Goal: Task Accomplishment & Management: Manage account settings

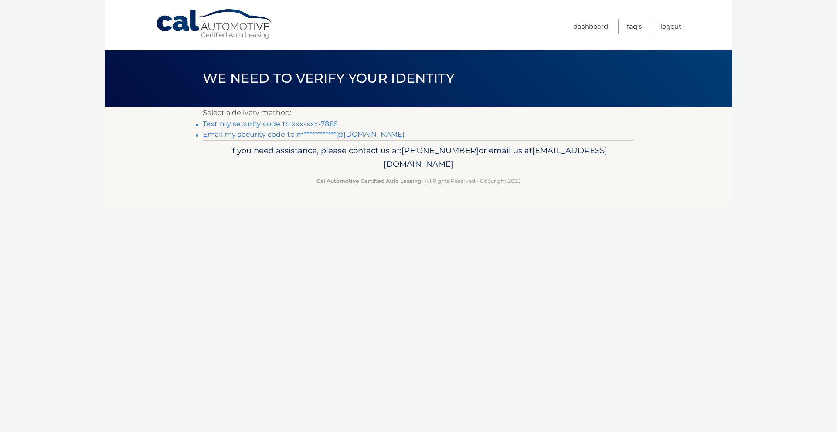
click at [312, 124] on link "Text my security code to xxx-xxx-7885" at bounding box center [270, 124] width 135 height 8
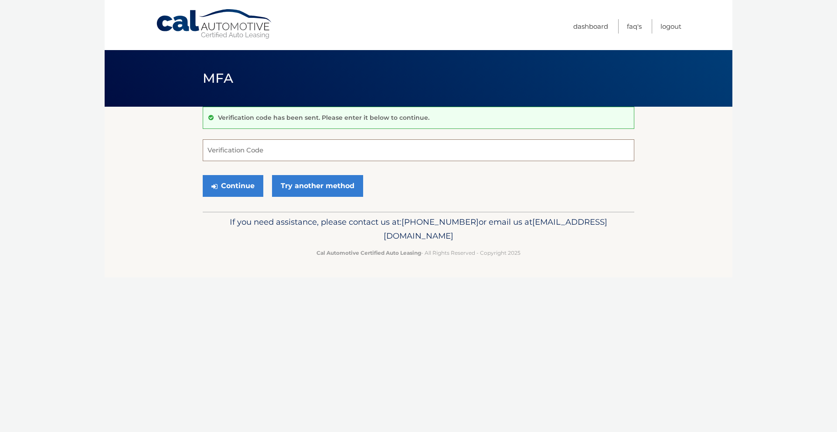
click at [340, 148] on input "Verification Code" at bounding box center [419, 150] width 432 height 22
type input "432562"
click at [234, 181] on button "Continue" at bounding box center [233, 186] width 61 height 22
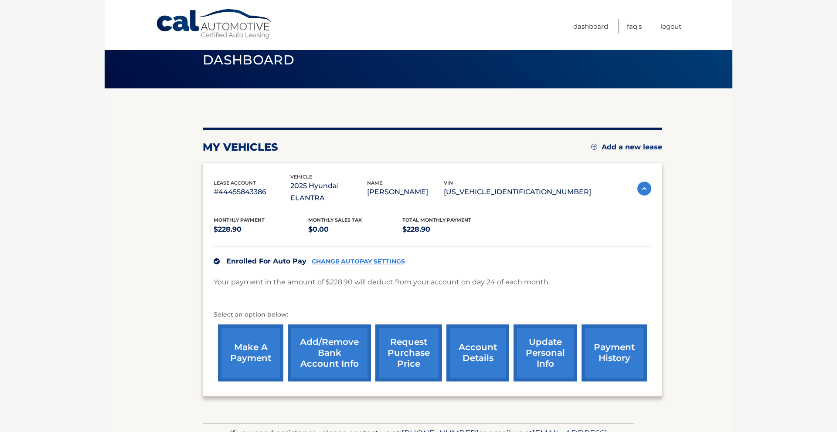
scroll to position [20, 0]
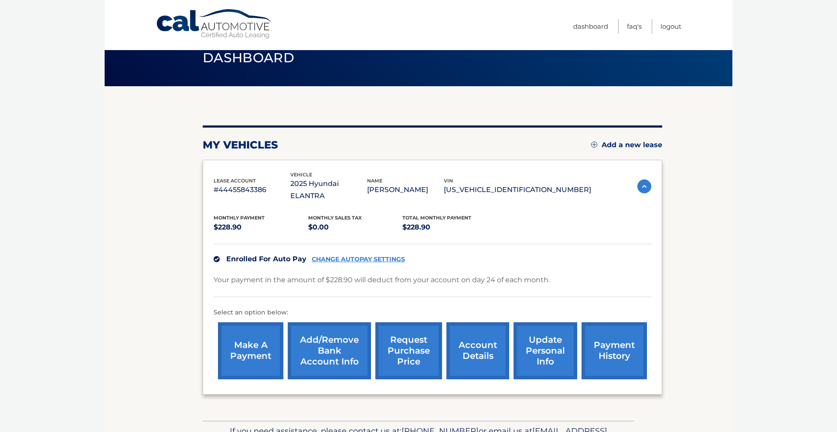
click at [390, 256] on link "CHANGE AUTOPAY SETTINGS" at bounding box center [358, 259] width 93 height 7
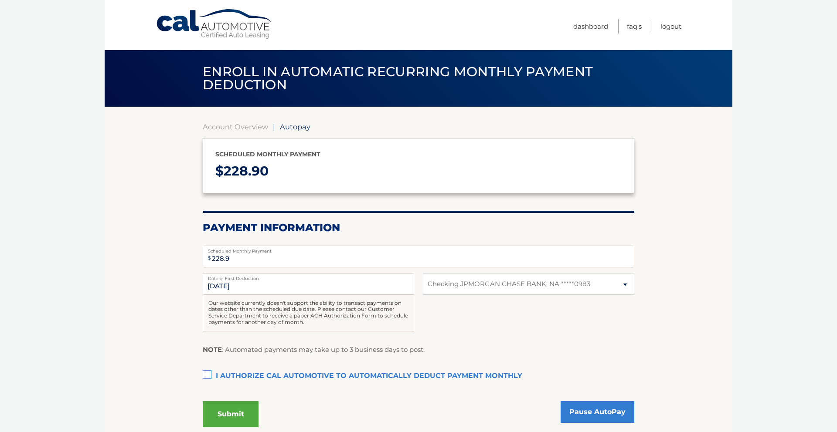
select select "NDk5NWJkM2ItYzAwNi00YjAxLWIxMjItMjg3YTNkZjMwMzNk"
click at [559, 292] on select "Select Bank Account Checking JPMORGAN CHASE BANK, NA *****0983" at bounding box center [528, 284] width 211 height 22
click at [423, 273] on select "Select Bank Account Checking JPMORGAN CHASE BANK, NA *****0983" at bounding box center [528, 284] width 211 height 22
click at [563, 293] on select "Select Bank Account Checking JPMORGAN CHASE BANK, NA *****0983" at bounding box center [528, 284] width 211 height 22
select select "NDk5NWJkM2ItYzAwNi00YjAxLWIxMjItMjg3YTNkZjMwMzNk"
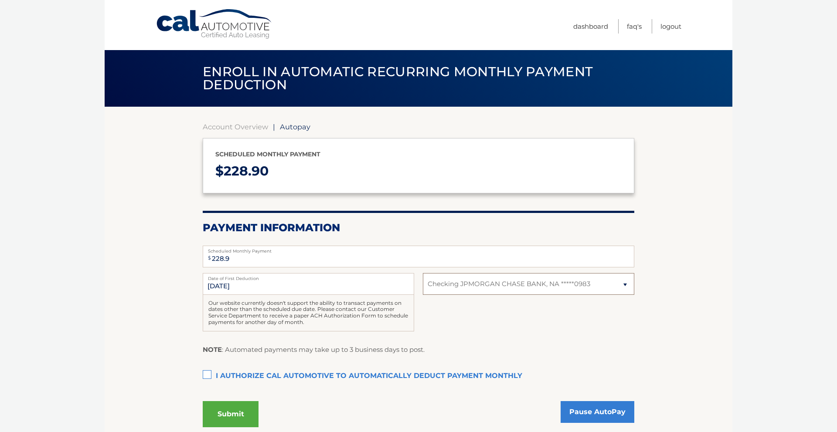
click at [423, 273] on select "Select Bank Account Checking JPMORGAN CHASE BANK, NA *****0983" at bounding box center [528, 284] width 211 height 22
click at [589, 25] on link "Dashboard" at bounding box center [590, 26] width 35 height 14
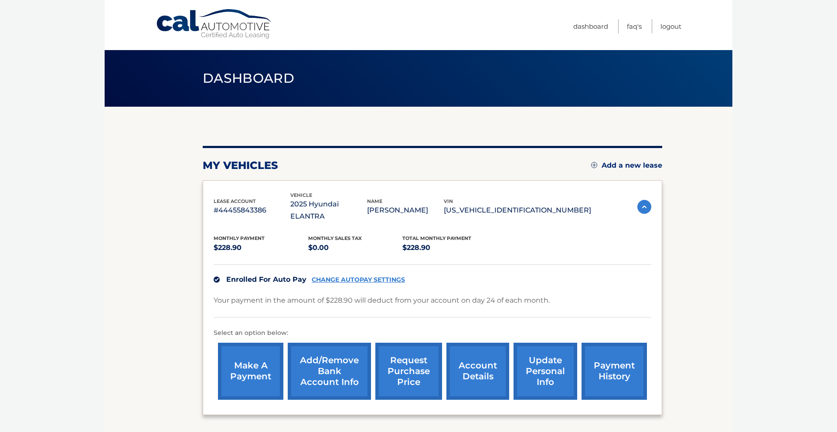
click at [323, 355] on link "Add/Remove bank account info" at bounding box center [329, 371] width 83 height 57
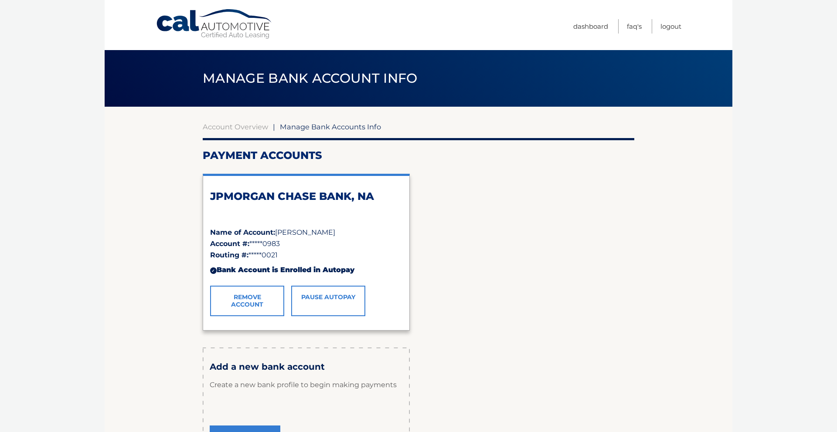
click at [258, 302] on link "Remove Account" at bounding box center [247, 301] width 74 height 31
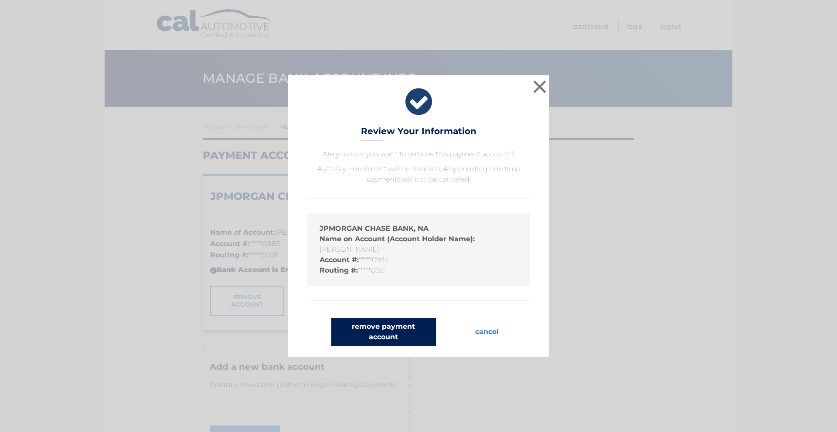
click at [394, 326] on button "remove payment account" at bounding box center [383, 332] width 105 height 28
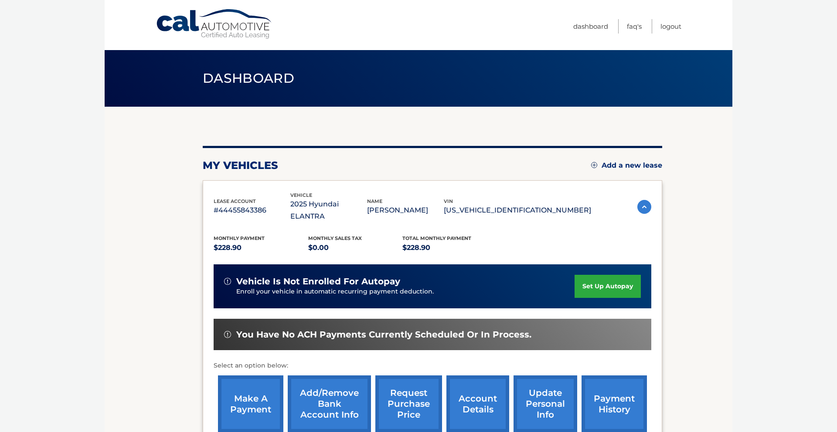
click at [625, 275] on link "set up autopay" at bounding box center [607, 286] width 66 height 23
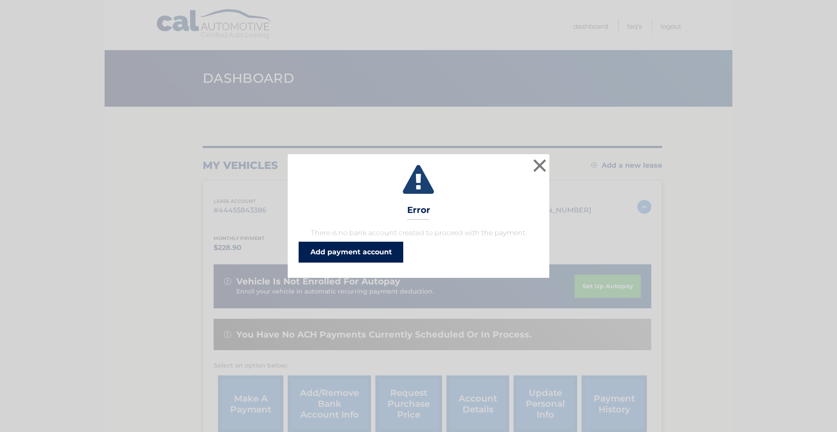
click at [370, 249] on link "Add payment account" at bounding box center [351, 252] width 105 height 21
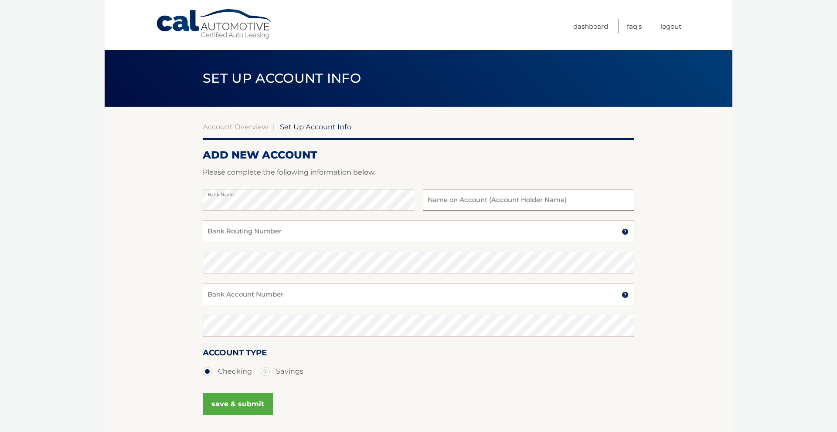
click at [510, 209] on input "text" at bounding box center [528, 200] width 211 height 22
type input "Mia Fasanella"
click at [489, 236] on input "Bank Routing Number" at bounding box center [419, 232] width 432 height 22
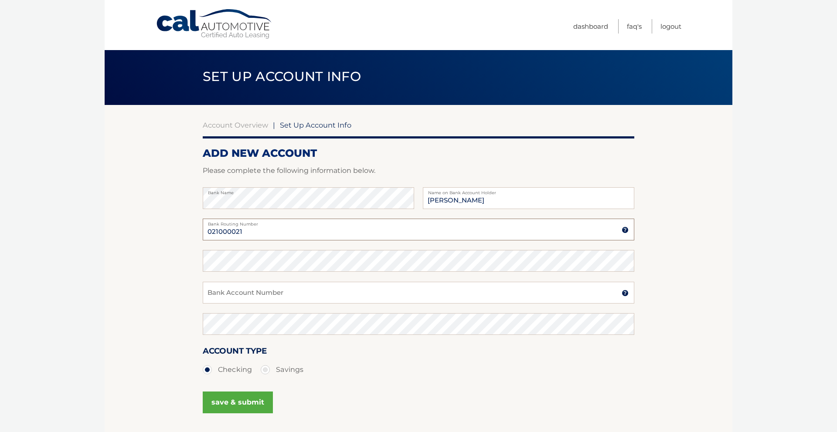
type input "021000021"
click at [231, 291] on input "Bank Account Number" at bounding box center [419, 293] width 432 height 22
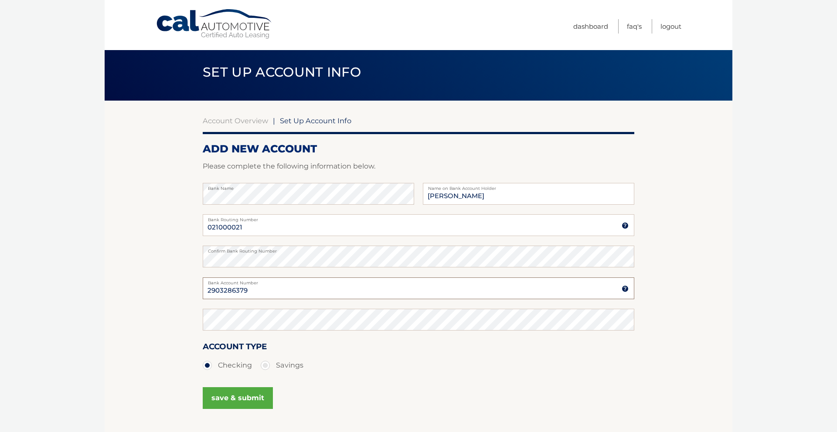
scroll to position [21, 0]
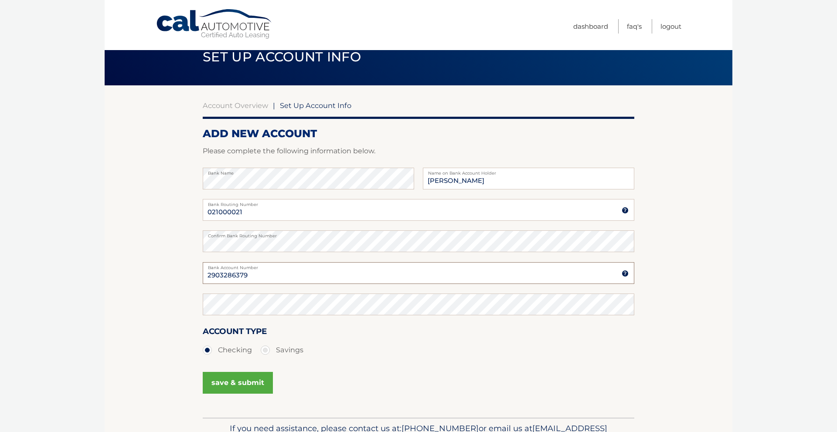
type input "2903286379"
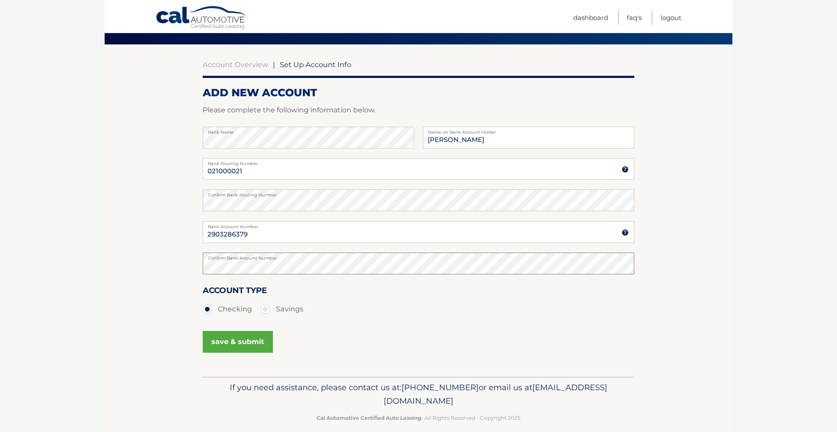
scroll to position [73, 0]
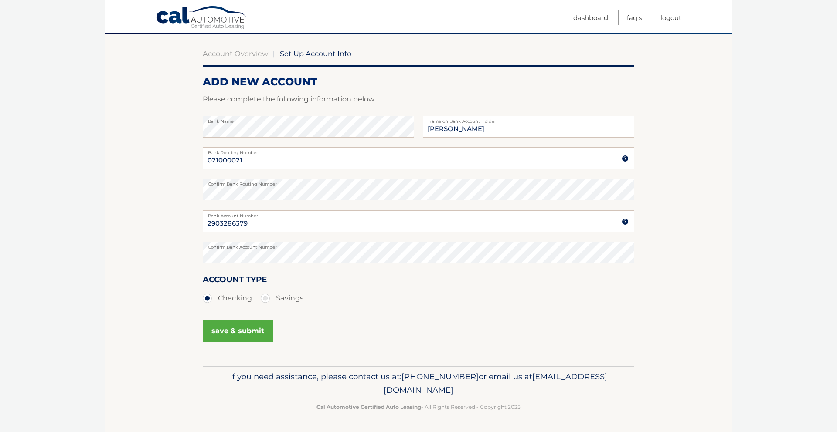
click at [251, 338] on button "save & submit" at bounding box center [238, 331] width 70 height 22
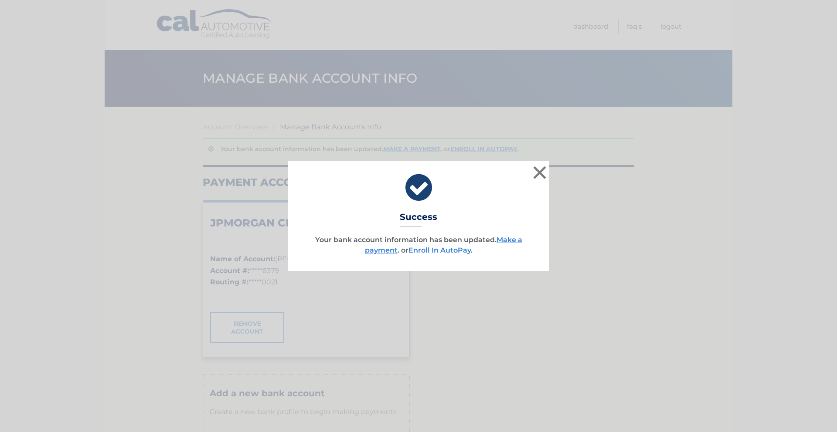
click at [453, 252] on link "Enroll In AutoPay" at bounding box center [439, 250] width 62 height 8
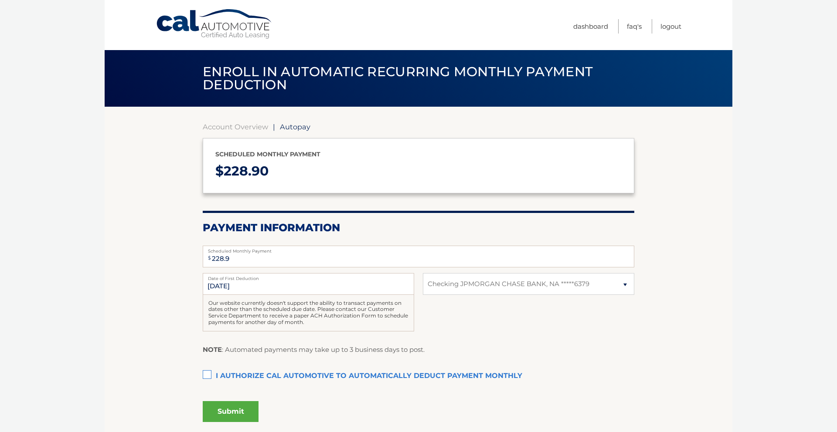
select select "Njk2MWI5MGQtZGYxYy00MDczLTg5ZTMtNjBhOGE1NTQ3MTc1"
click at [222, 377] on label "I authorize cal automotive to automatically deduct payment monthly This checkbo…" at bounding box center [419, 376] width 432 height 17
click at [0, 0] on input "I authorize cal automotive to automatically deduct payment monthly This checkbo…" at bounding box center [0, 0] width 0 height 0
click at [233, 410] on button "Submit" at bounding box center [231, 411] width 56 height 21
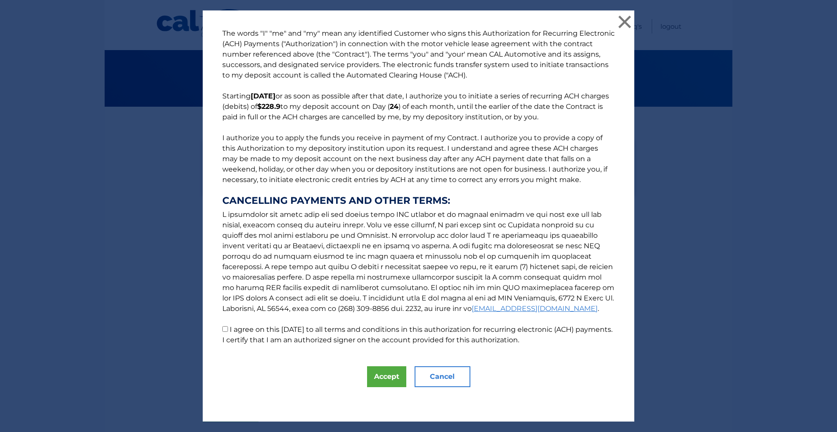
click at [225, 330] on input "I agree on this 10/13/2025 to all terms and conditions in this authorization fo…" at bounding box center [225, 329] width 6 height 6
checkbox input "true"
click at [373, 371] on button "Accept" at bounding box center [386, 377] width 39 height 21
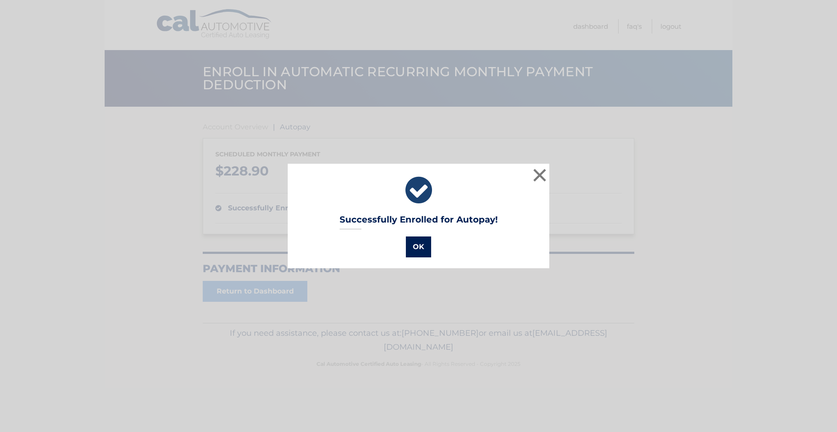
click at [425, 255] on button "OK" at bounding box center [418, 247] width 25 height 21
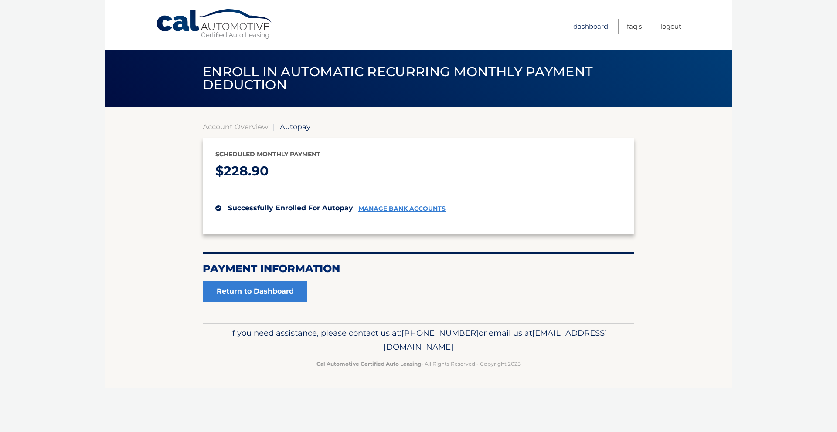
click at [595, 27] on link "Dashboard" at bounding box center [590, 26] width 35 height 14
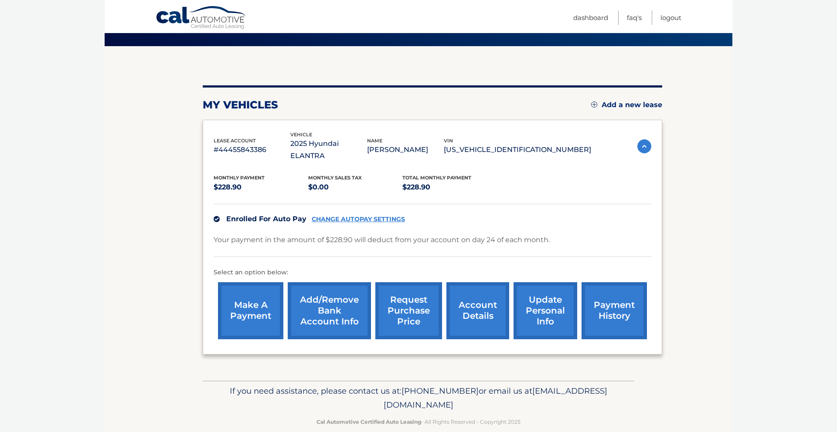
scroll to position [63, 0]
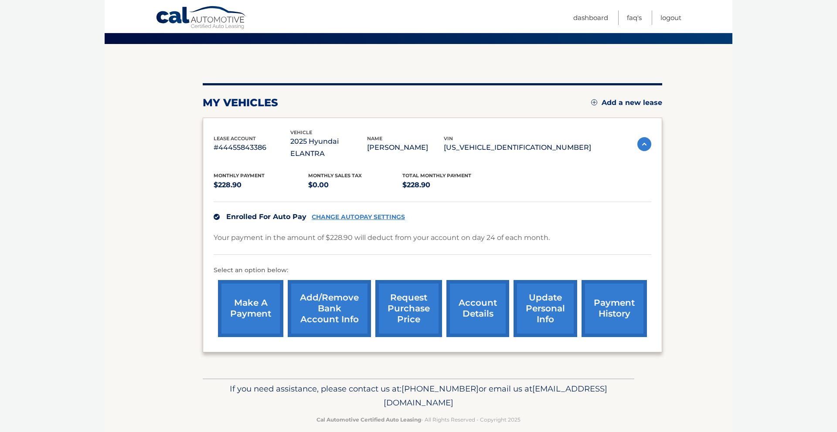
click at [605, 287] on link "payment history" at bounding box center [613, 308] width 65 height 57
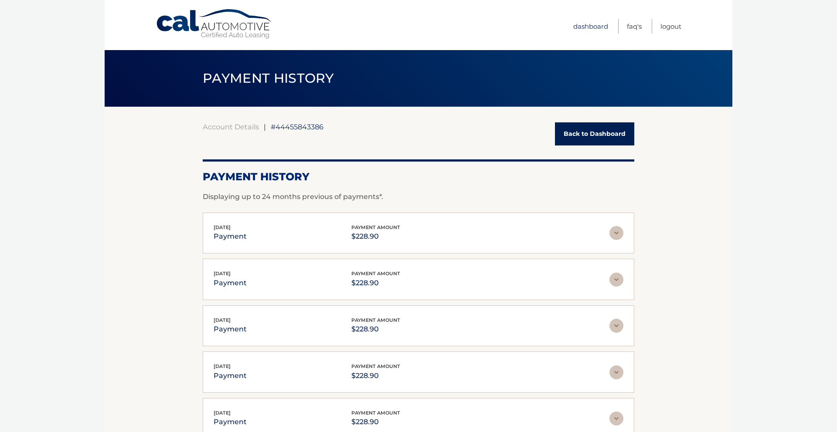
click at [578, 23] on link "Dashboard" at bounding box center [590, 26] width 35 height 14
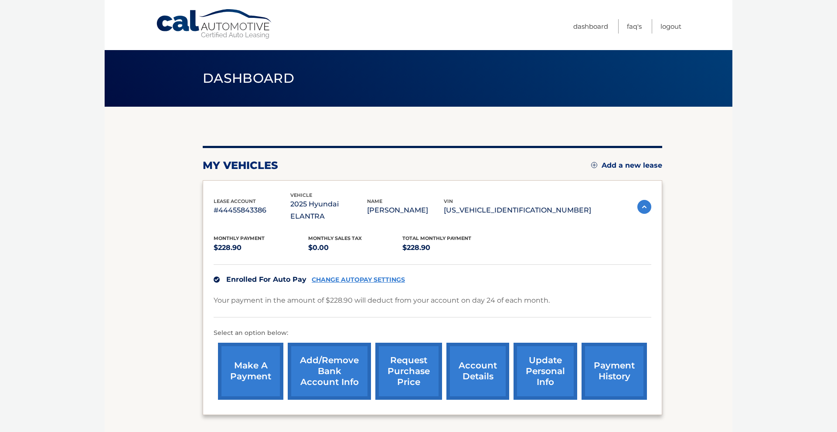
click at [475, 348] on link "account details" at bounding box center [477, 371] width 63 height 57
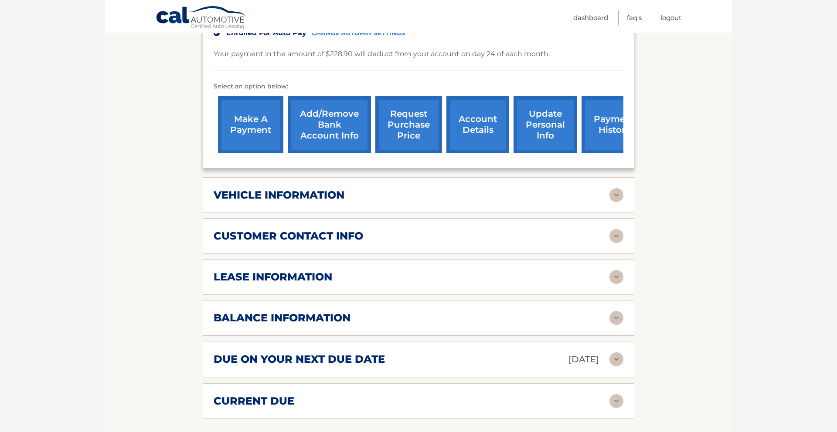
scroll to position [261, 0]
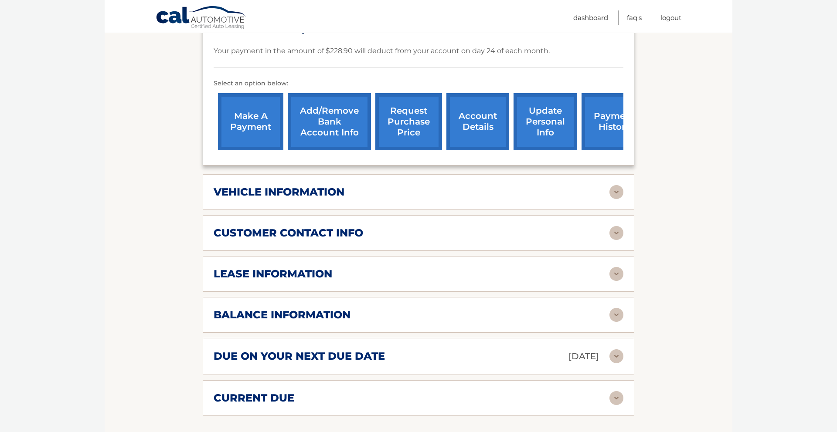
click at [573, 268] on div "lease information" at bounding box center [412, 274] width 396 height 13
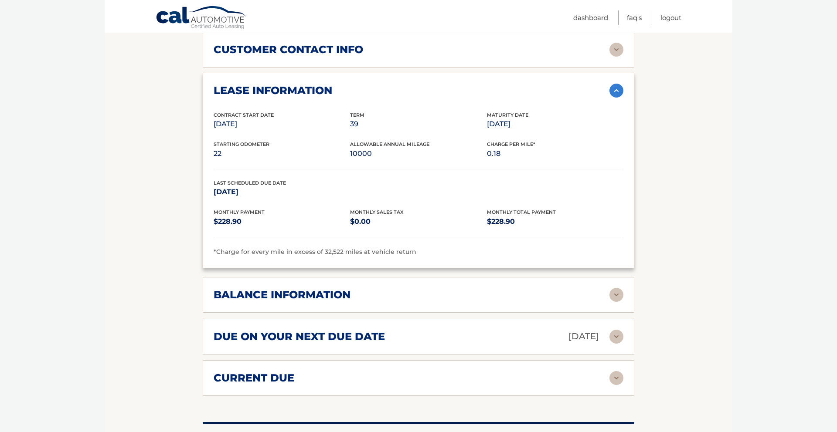
scroll to position [447, 0]
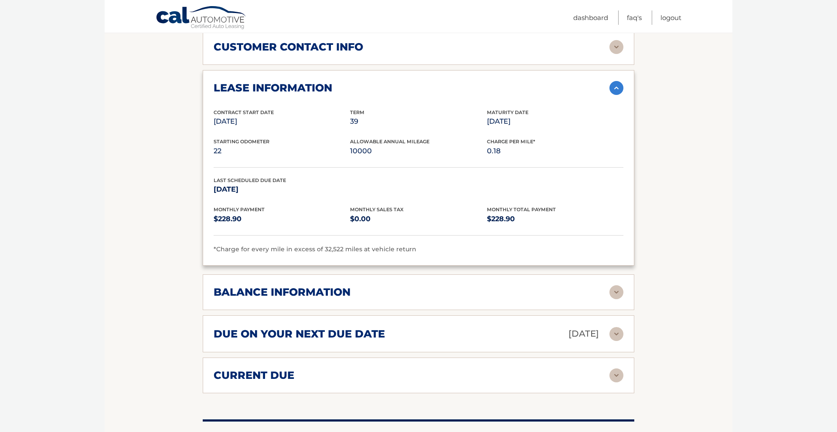
click at [410, 286] on div "balance information" at bounding box center [412, 292] width 396 height 13
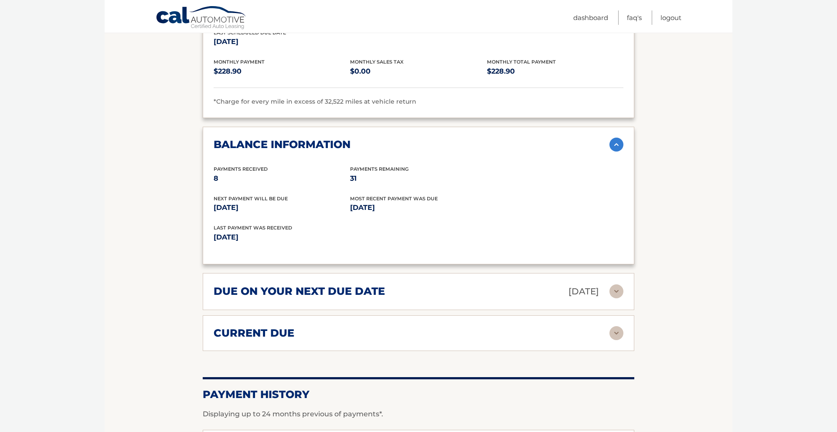
scroll to position [600, 0]
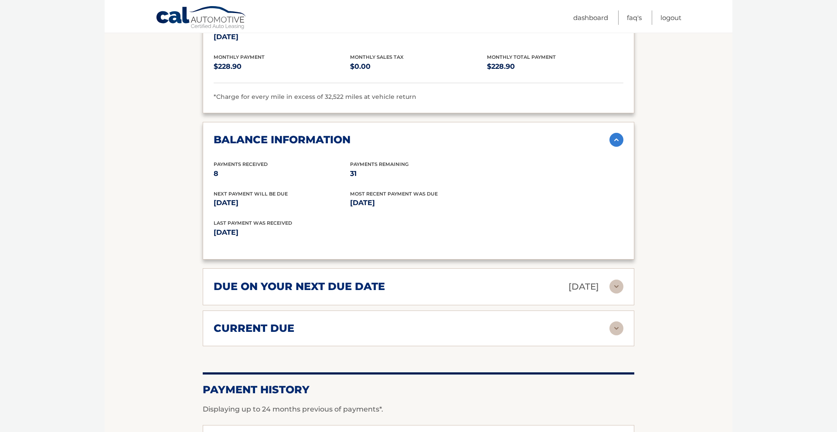
click at [419, 285] on div "due on your next due date Oct 24, 2025 Late Charges $0.00 Miscellaneous Charges…" at bounding box center [419, 286] width 432 height 37
click at [421, 279] on div "due on your next due date Oct 24, 2025" at bounding box center [412, 286] width 396 height 15
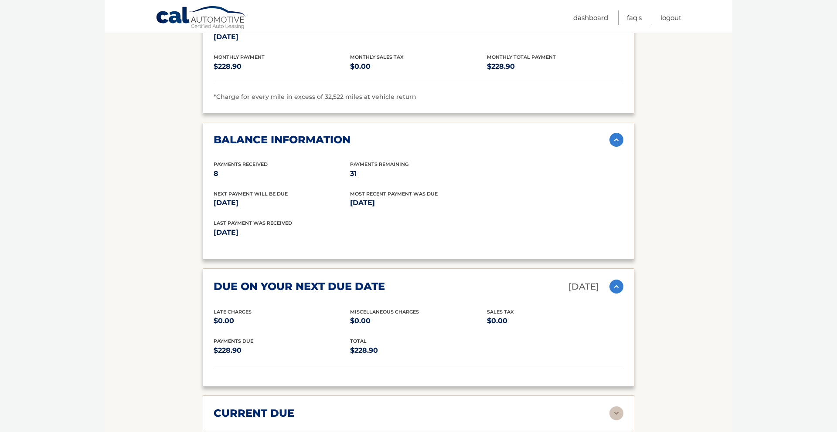
click at [420, 279] on div "due on your next due date Oct 24, 2025" at bounding box center [412, 286] width 396 height 15
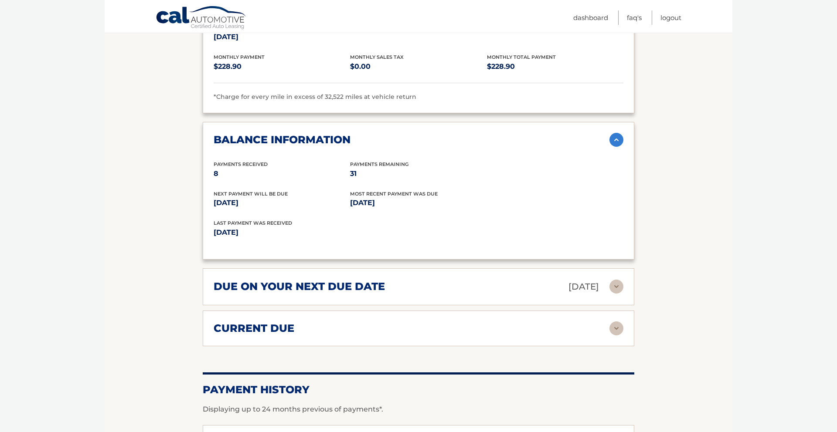
click at [427, 311] on div "current due Late Charges $0.00 Miscelleneous Charges* $0.00 Sales Tax $0.00 pay…" at bounding box center [419, 329] width 432 height 36
click at [427, 322] on div "current due" at bounding box center [412, 328] width 396 height 13
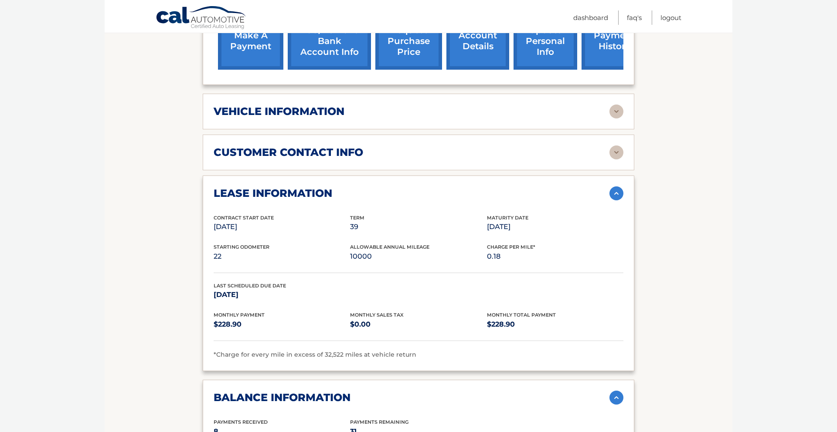
scroll to position [311, 0]
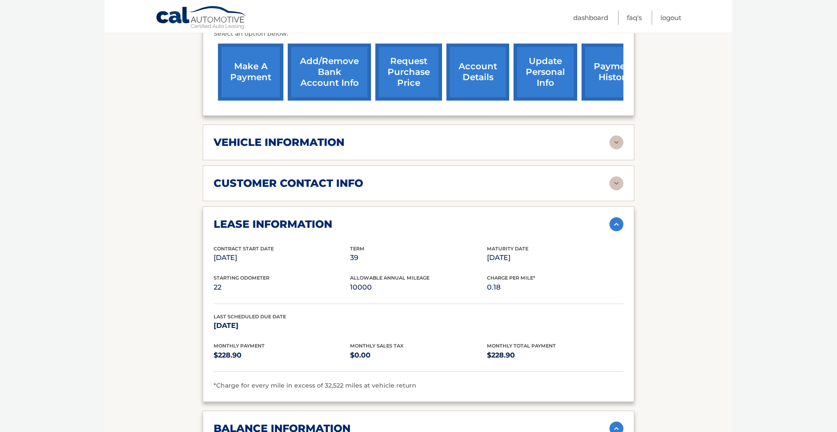
click at [343, 138] on div "vehicle information vehicle Year 2025 vehicle make Hyundai vehicle model ELANTR…" at bounding box center [419, 143] width 432 height 36
click at [360, 136] on div "vehicle information" at bounding box center [412, 142] width 396 height 13
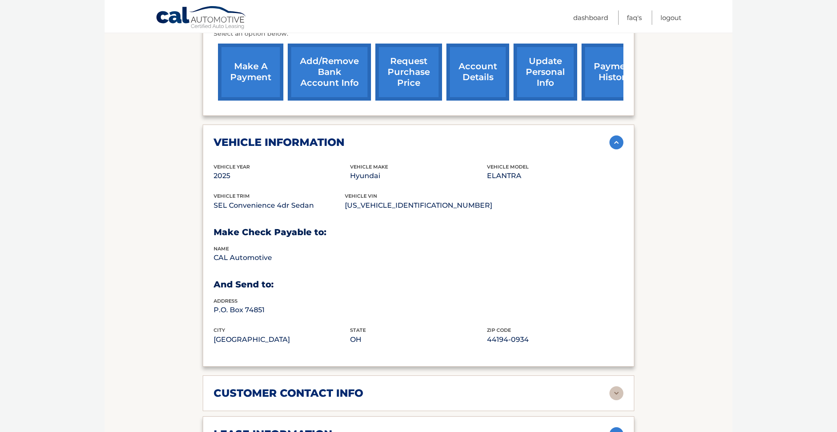
click at [360, 136] on div "vehicle information" at bounding box center [412, 142] width 396 height 13
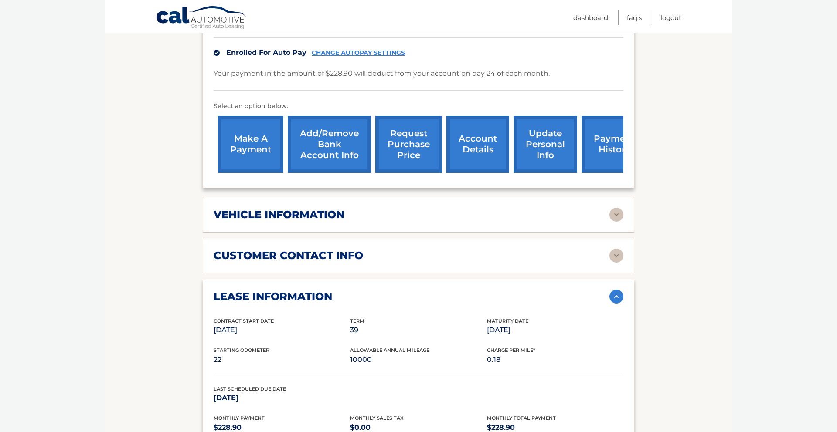
scroll to position [218, 0]
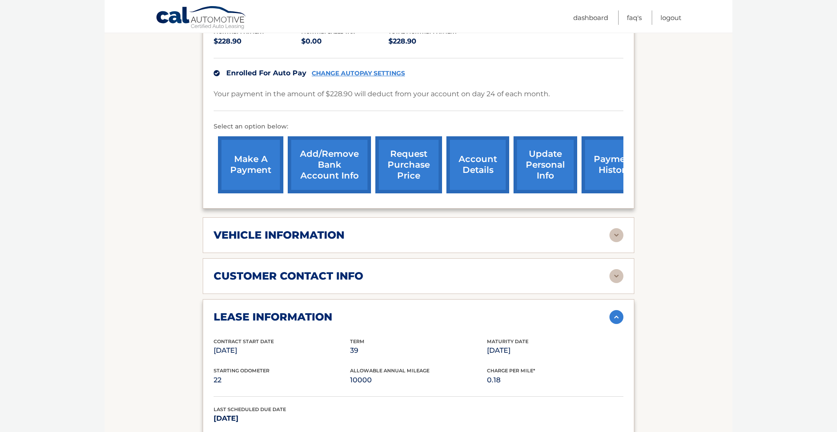
click at [405, 154] on link "request purchase price" at bounding box center [408, 164] width 67 height 57
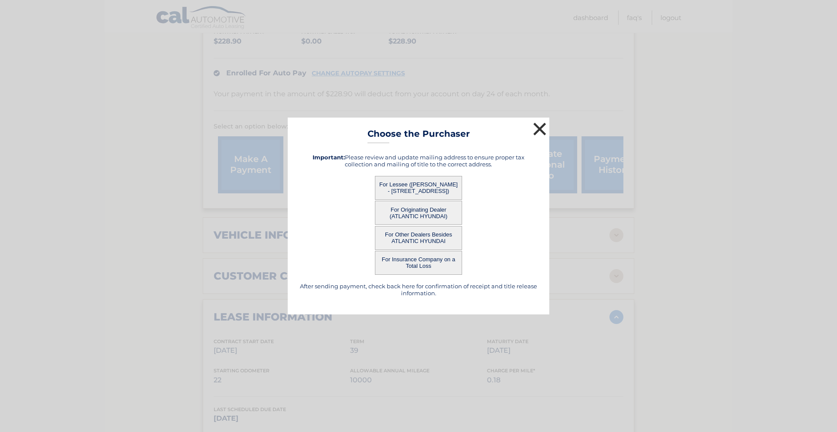
click at [537, 131] on button "×" at bounding box center [539, 128] width 17 height 17
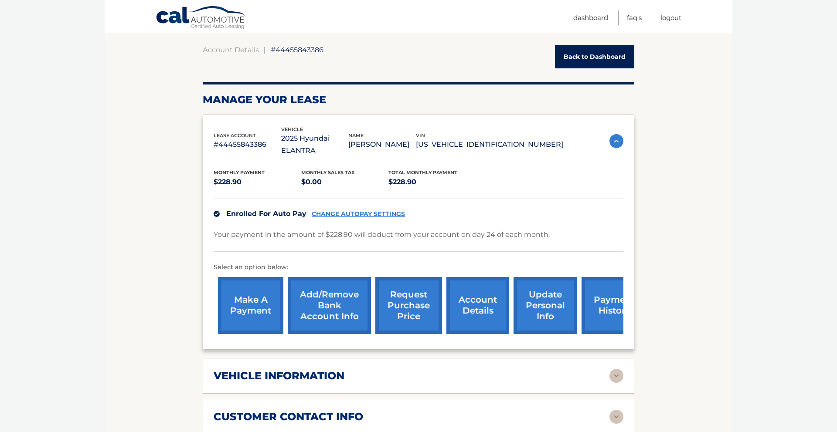
scroll to position [77, 0]
click at [438, 370] on div "vehicle information" at bounding box center [419, 377] width 410 height 14
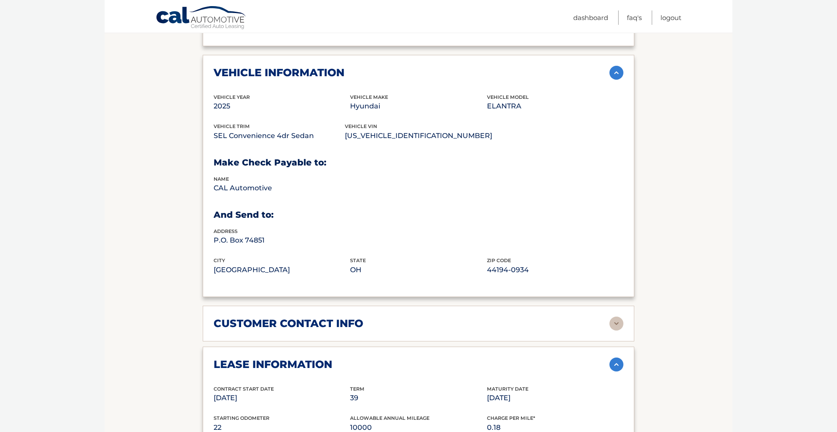
scroll to position [390, 0]
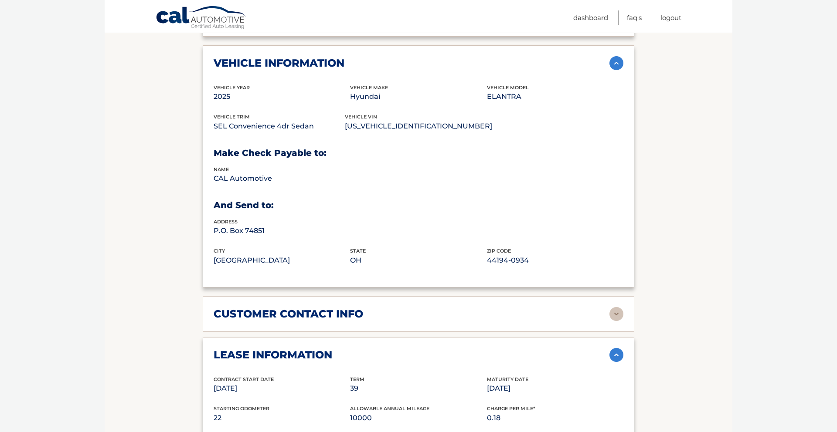
click at [455, 310] on div "customer contact info full name MIA FASANELLA street address 123 LINDEN BLVD 8C…" at bounding box center [419, 314] width 432 height 36
click at [464, 308] on div "customer contact info" at bounding box center [412, 314] width 396 height 13
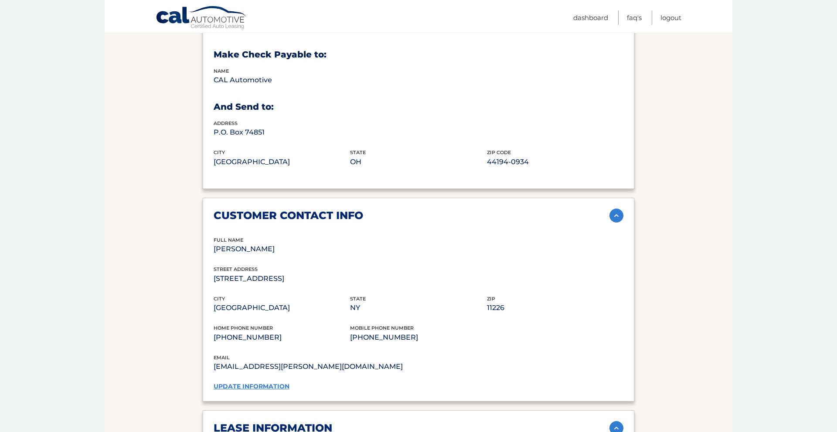
scroll to position [489, 0]
click at [251, 382] on link "update information" at bounding box center [252, 386] width 76 height 8
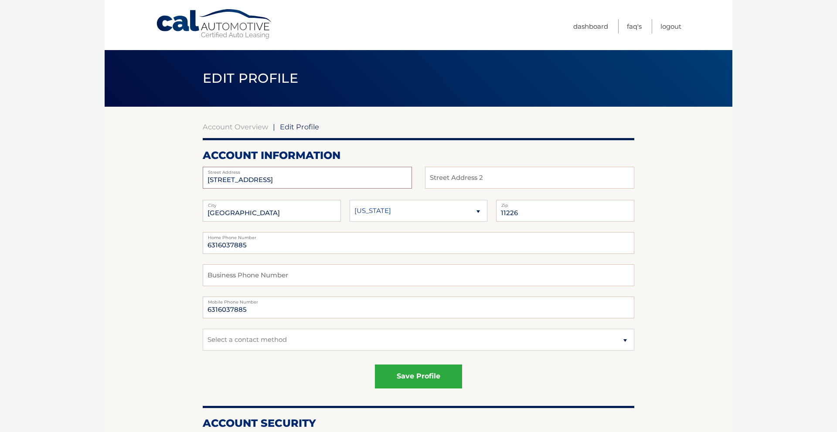
click at [299, 185] on input "[STREET_ADDRESS]" at bounding box center [307, 178] width 209 height 22
click at [299, 185] on input "123 LINDEN BLVD 8C" at bounding box center [307, 178] width 209 height 22
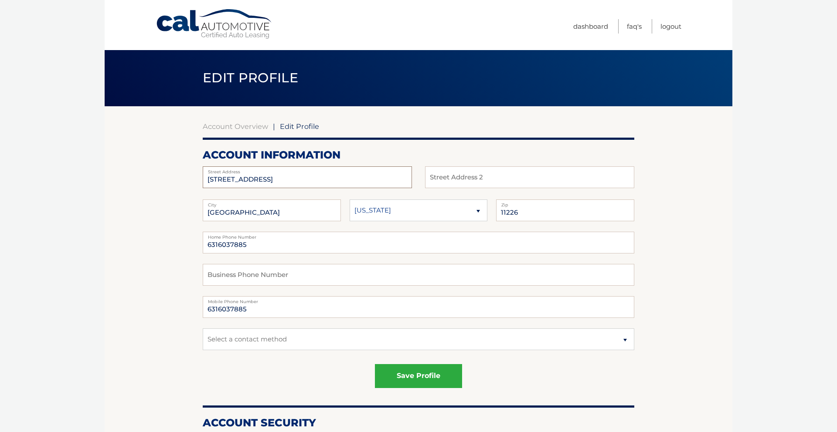
type input "17A Shinnecock Road"
click at [306, 217] on input "BROOKLYN" at bounding box center [272, 211] width 138 height 22
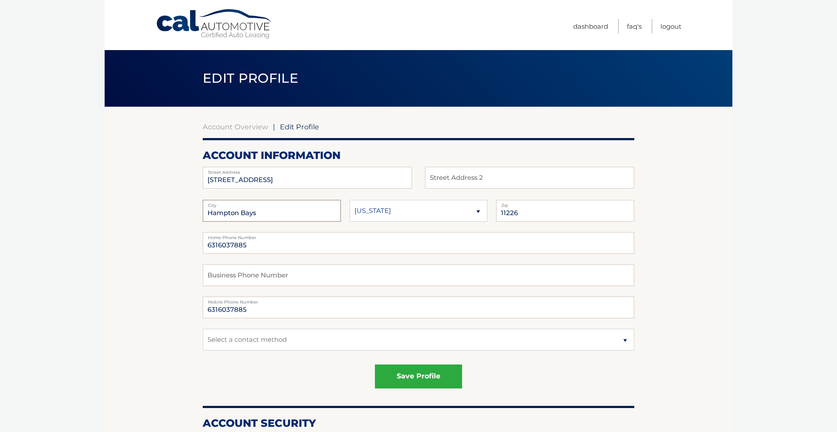
type input "Hampton Bays"
click at [553, 210] on input "11226" at bounding box center [565, 211] width 138 height 22
type input "1"
type input "11946"
click at [449, 367] on button "save profile" at bounding box center [418, 377] width 87 height 24
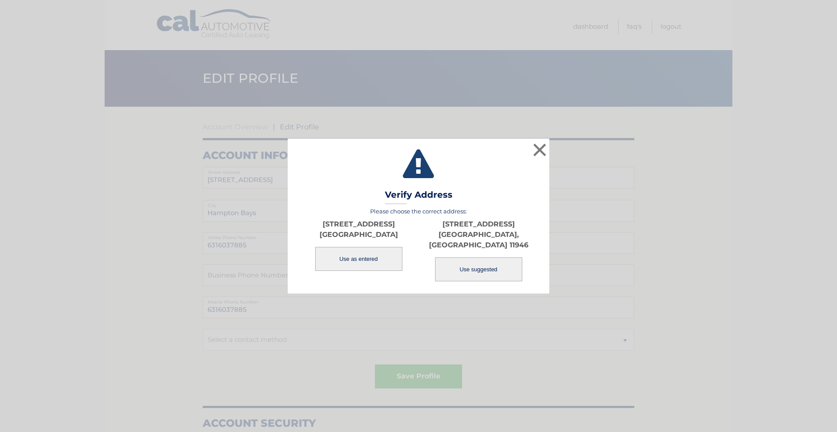
click at [464, 259] on button "Use suggested" at bounding box center [478, 270] width 87 height 24
type input "[STREET_ADDRESS]"
type input "HAMPTON BAYS"
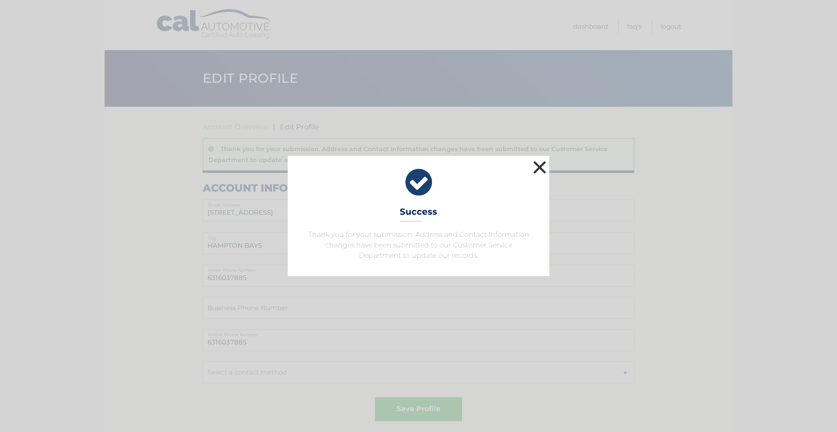
click at [544, 167] on button "×" at bounding box center [539, 167] width 17 height 17
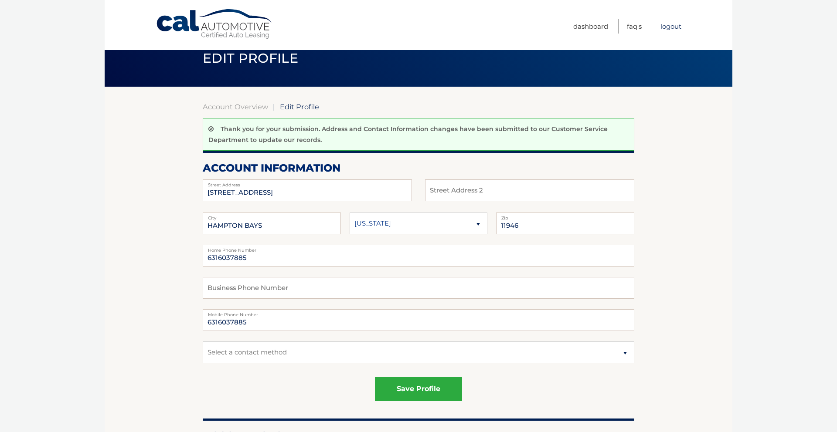
click at [678, 26] on link "Logout" at bounding box center [670, 26] width 21 height 14
